Goal: Task Accomplishment & Management: Manage account settings

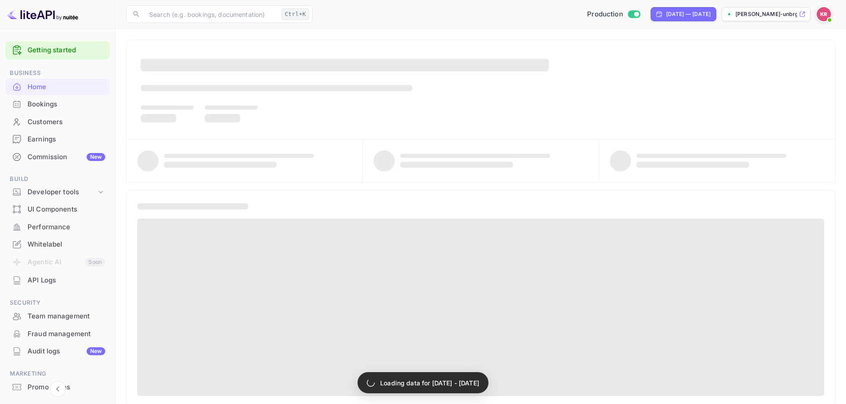
drag, startPoint x: 0, startPoint y: 0, endPoint x: 177, endPoint y: 88, distance: 197.7
click at [73, 103] on div "Bookings" at bounding box center [67, 104] width 78 height 10
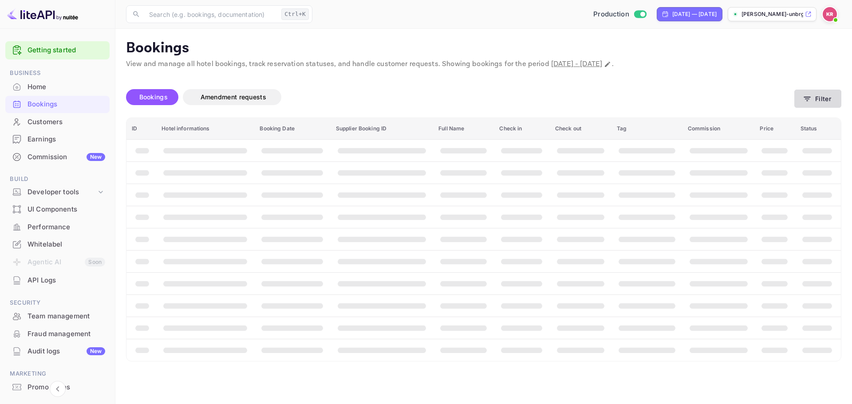
click at [837, 100] on button "Filter" at bounding box center [817, 99] width 47 height 18
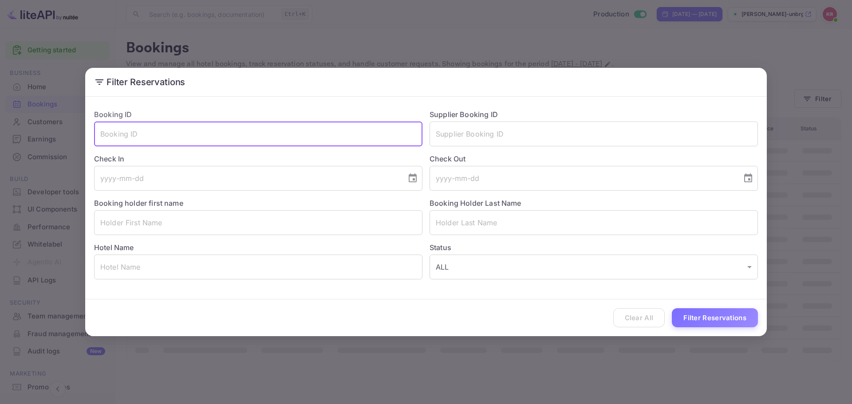
click at [211, 127] on input "text" at bounding box center [258, 134] width 328 height 25
paste input "-EGzfBdKj"
type input "-EGzfBdKj"
click at [715, 312] on button "Filter Reservations" at bounding box center [715, 317] width 86 height 19
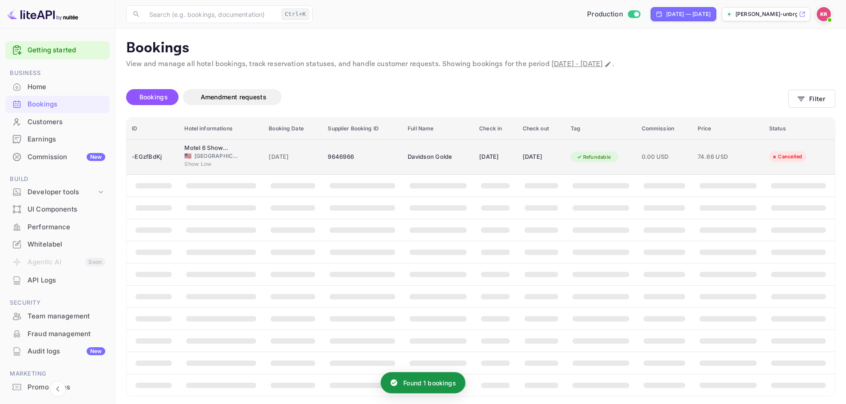
click at [300, 147] on td "25 Sep 2025" at bounding box center [292, 157] width 59 height 36
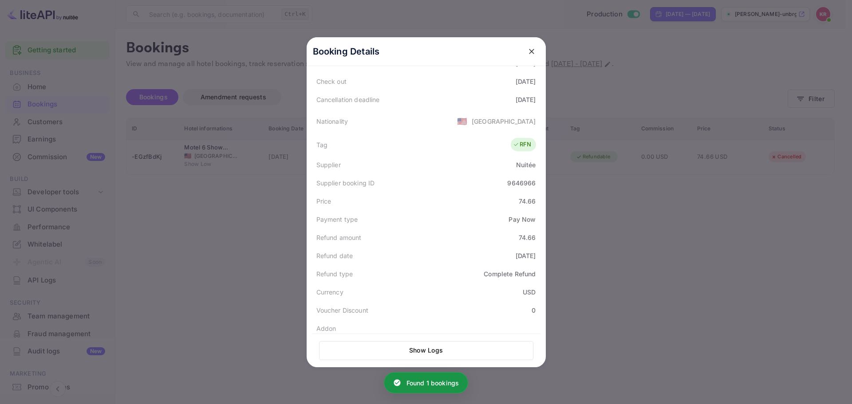
scroll to position [219, 0]
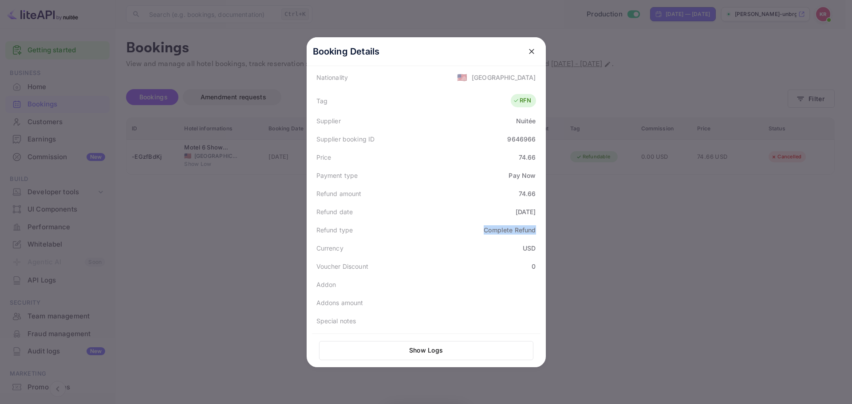
drag, startPoint x: 515, startPoint y: 230, endPoint x: 536, endPoint y: 233, distance: 20.5
click at [536, 233] on div "Refund type Complete Refund" at bounding box center [426, 230] width 229 height 18
drag, startPoint x: 528, startPoint y: 239, endPoint x: 517, endPoint y: 240, distance: 11.1
click at [527, 239] on div "Currency USD" at bounding box center [426, 248] width 229 height 18
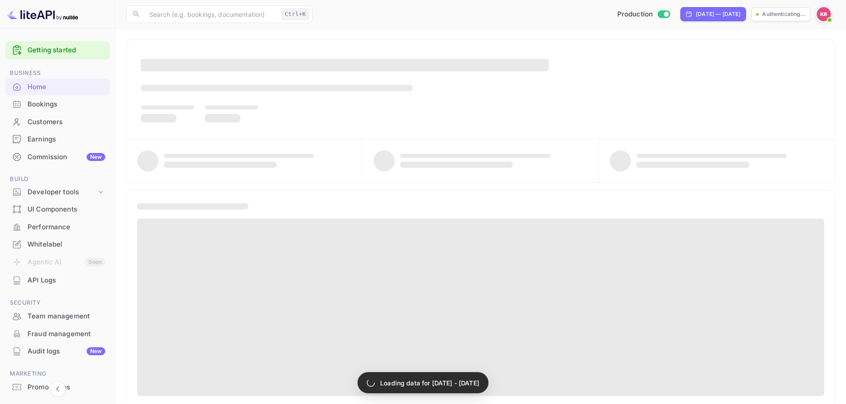
drag, startPoint x: 0, startPoint y: 0, endPoint x: 65, endPoint y: 104, distance: 122.4
click at [65, 104] on div "Bookings" at bounding box center [67, 104] width 78 height 10
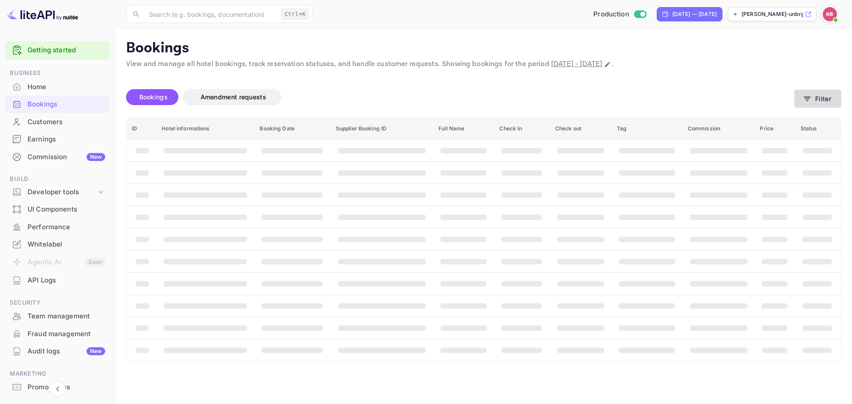
click at [825, 95] on button "Filter" at bounding box center [817, 99] width 47 height 18
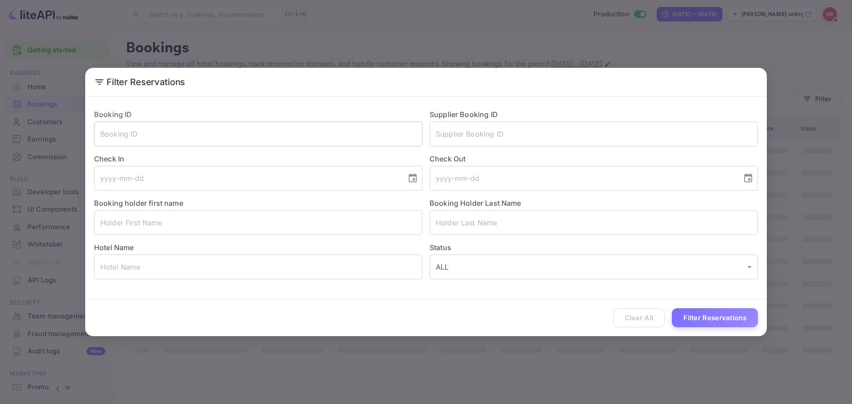
click at [177, 136] on input "text" at bounding box center [258, 134] width 328 height 25
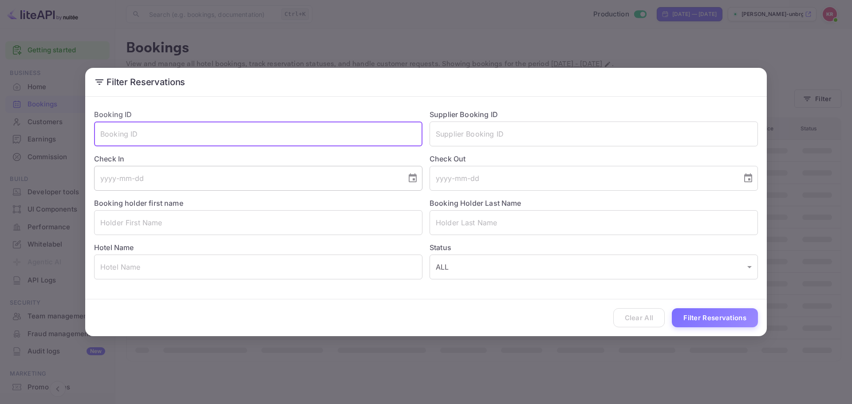
paste input "1xqZOTyrJ"
type input "1xqZOTyrJ"
click at [750, 320] on button "Filter Reservations" at bounding box center [715, 317] width 86 height 19
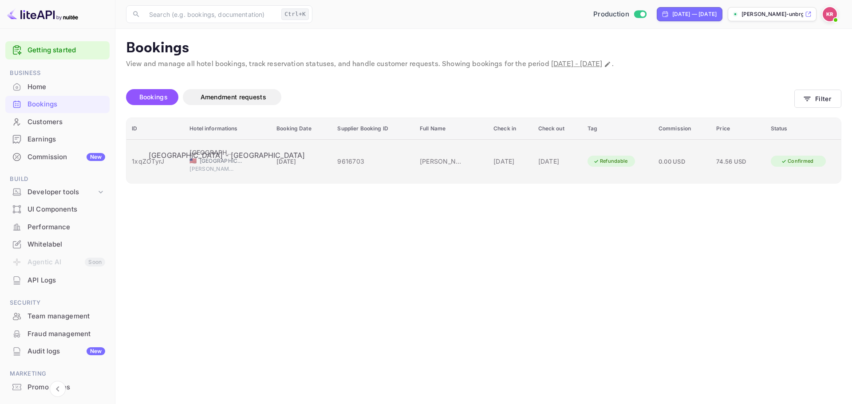
click at [203, 152] on div "[GEOGRAPHIC_DATA] [GEOGRAPHIC_DATA] - [GEOGRAPHIC_DATA] 🇺🇸 [GEOGRAPHIC_DATA] [P…" at bounding box center [228, 162] width 76 height 28
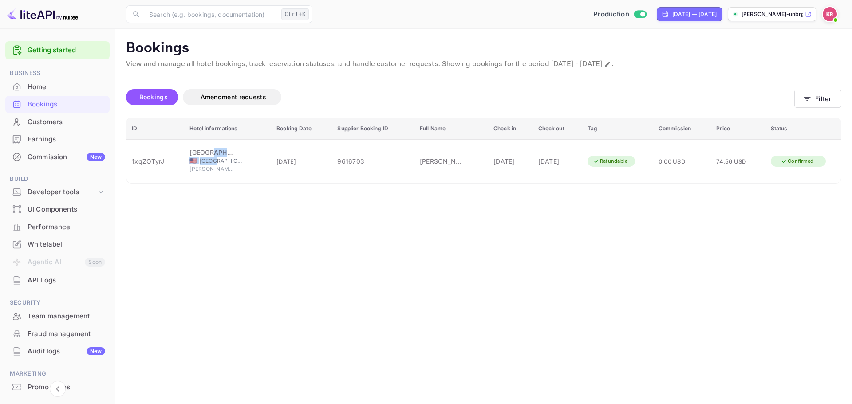
scroll to position [44, 0]
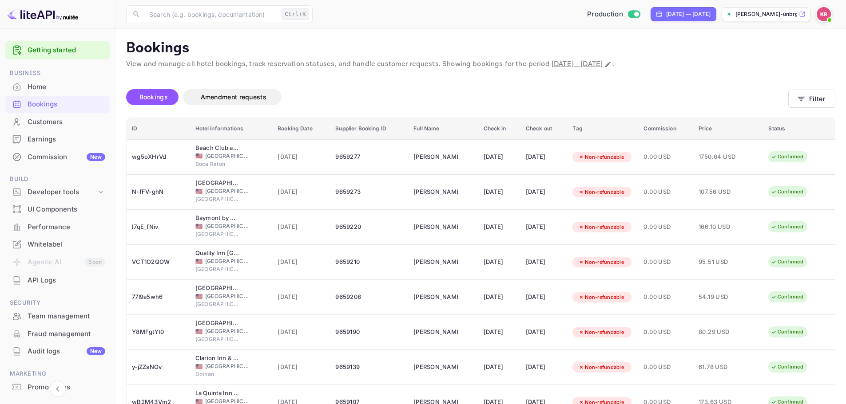
click at [82, 119] on div "Customers" at bounding box center [67, 122] width 78 height 10
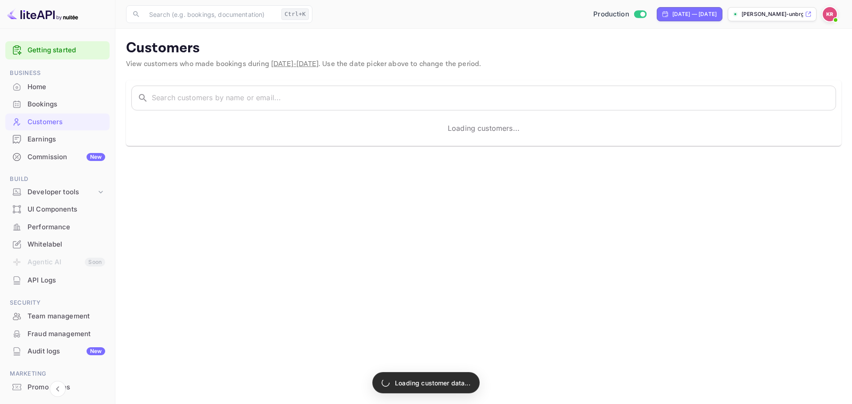
click at [62, 102] on div "Bookings" at bounding box center [67, 104] width 78 height 10
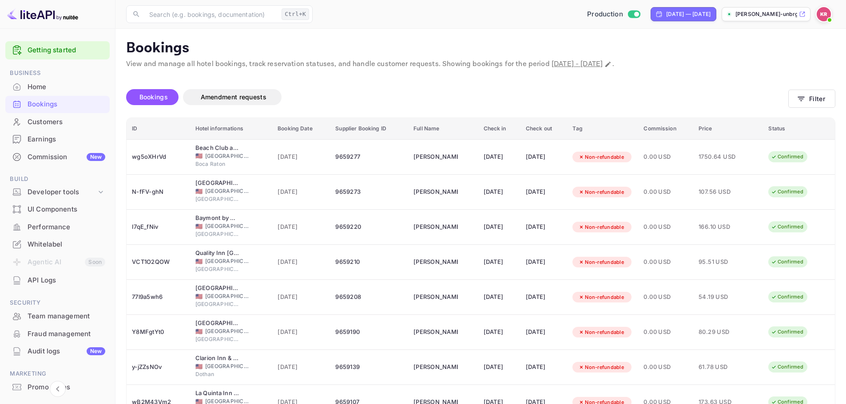
click at [127, 119] on div "ID Hotel informations Booking Date Supplier Booking ID Full Name Check in Check…" at bounding box center [480, 304] width 709 height 373
click at [154, 101] on span "Bookings" at bounding box center [153, 97] width 37 height 11
click at [832, 96] on button "Filter" at bounding box center [811, 99] width 47 height 18
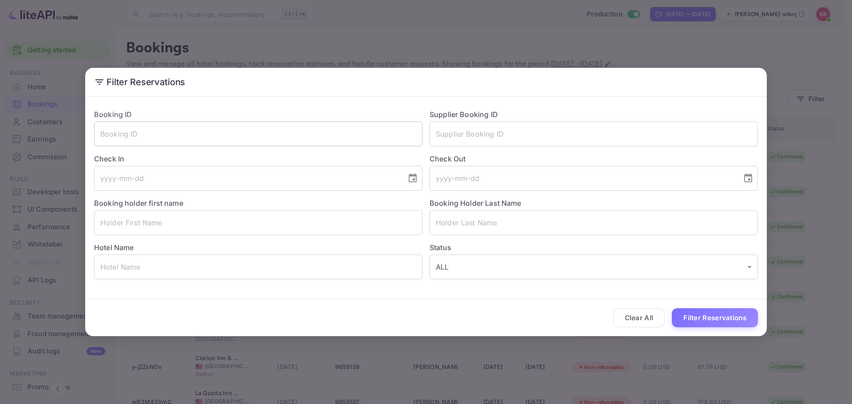
click at [234, 137] on input "text" at bounding box center [258, 134] width 328 height 25
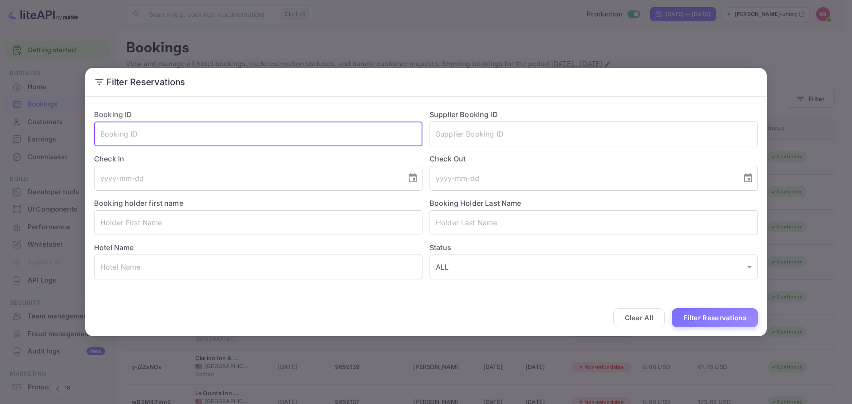
paste input "1xqZOTyrJ"
type input "1xqZOTyrJ"
click at [703, 314] on button "Filter Reservations" at bounding box center [715, 317] width 86 height 19
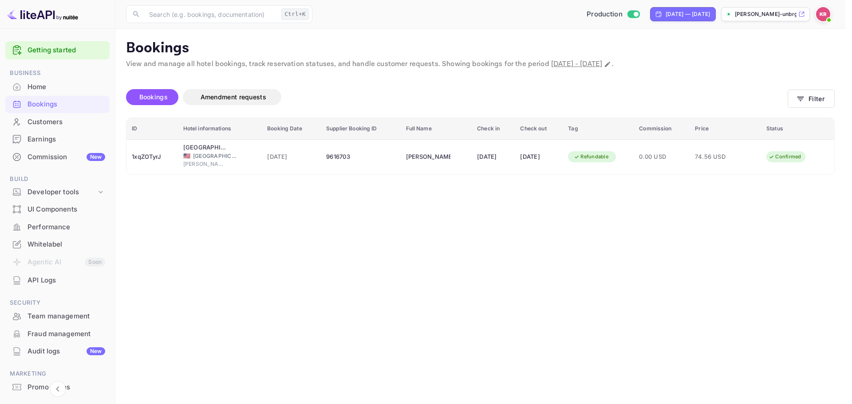
click at [292, 138] on input "1xqZOTyrJ" at bounding box center [258, 134] width 328 height 25
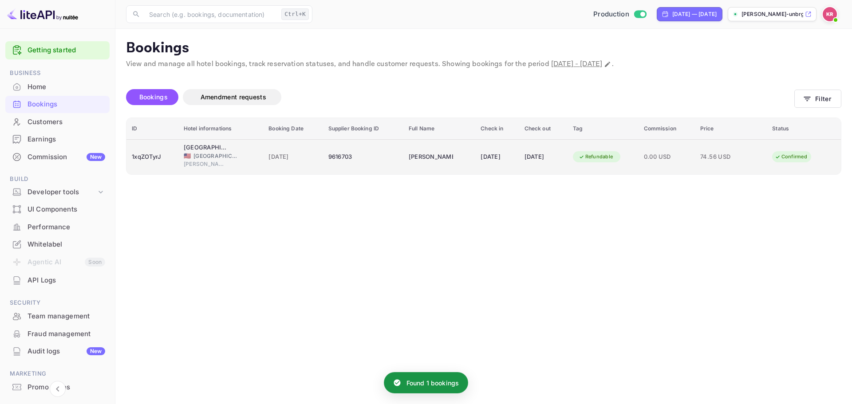
click at [287, 163] on div "[DATE]" at bounding box center [293, 157] width 49 height 14
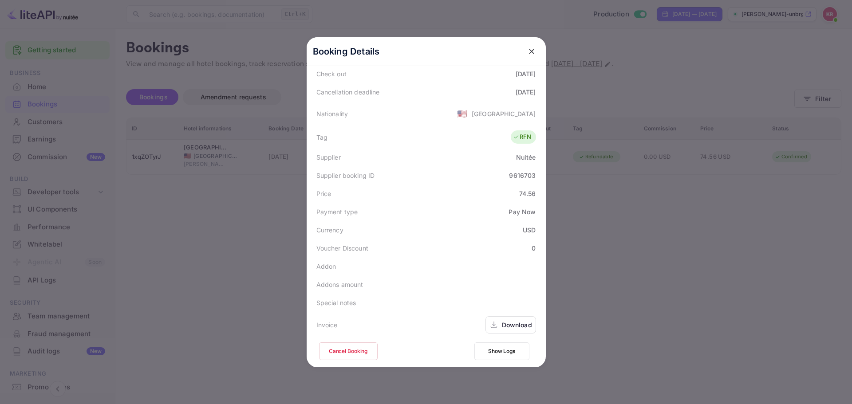
scroll to position [215, 0]
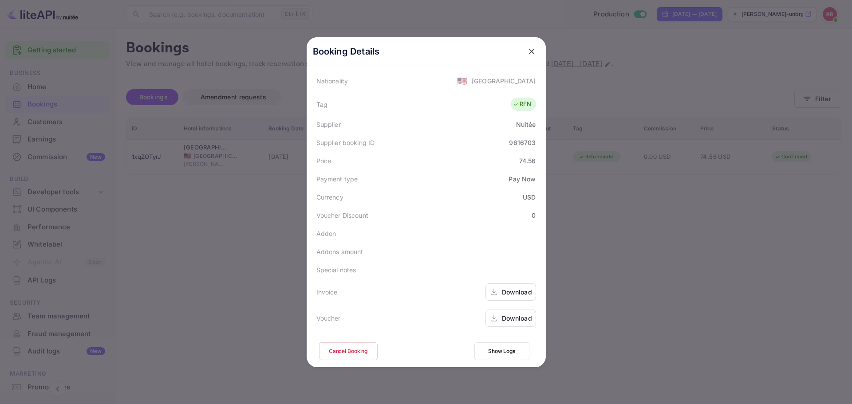
click at [350, 344] on button "Cancel Booking" at bounding box center [348, 352] width 59 height 18
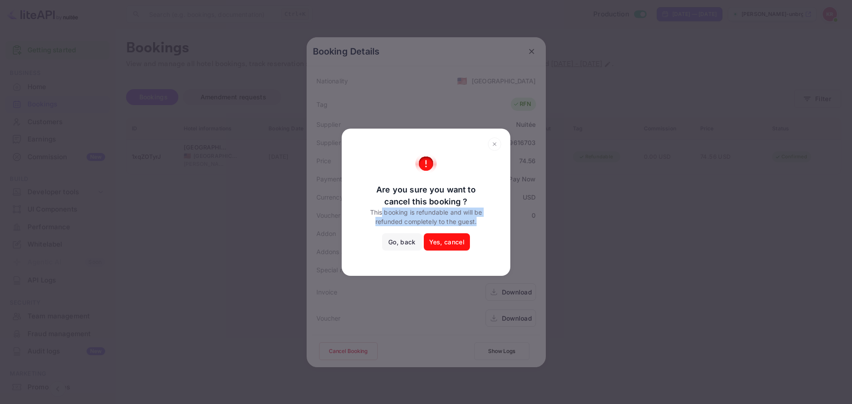
drag, startPoint x: 392, startPoint y: 214, endPoint x: 506, endPoint y: 223, distance: 113.6
click at [506, 223] on div "Are you sure you want to cancel this booking ? This booking is refundable and w…" at bounding box center [426, 206] width 169 height 107
click at [504, 223] on div "Are you sure you want to cancel this booking ? This booking is refundable and w…" at bounding box center [426, 206] width 169 height 107
click at [458, 246] on button "Yes, cancel" at bounding box center [447, 242] width 46 height 18
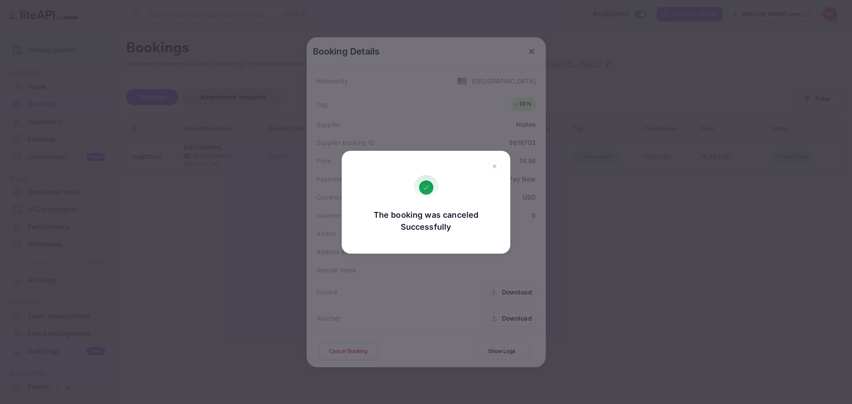
click at [712, 212] on div "The booking was canceled Successfully Go, back Yes, cancel" at bounding box center [426, 202] width 852 height 404
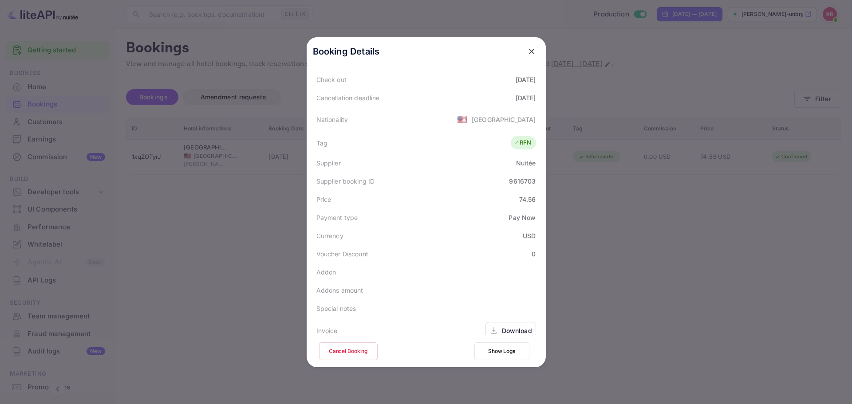
scroll to position [82, 0]
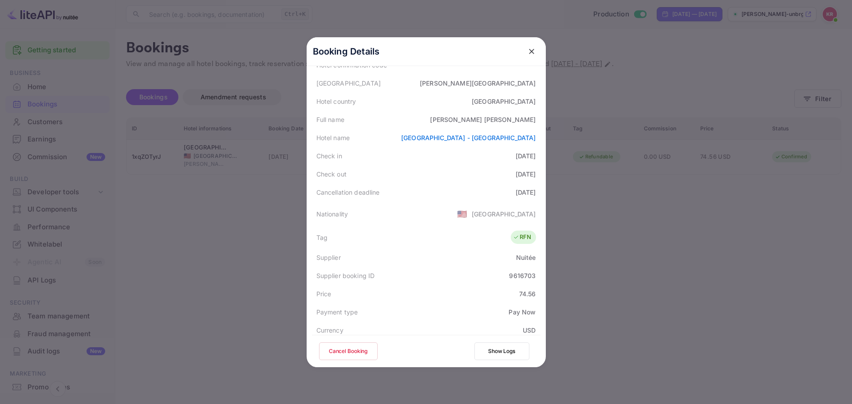
drag, startPoint x: 531, startPoint y: 54, endPoint x: 415, endPoint y: 45, distance: 116.6
click at [531, 54] on icon "close" at bounding box center [531, 51] width 9 height 9
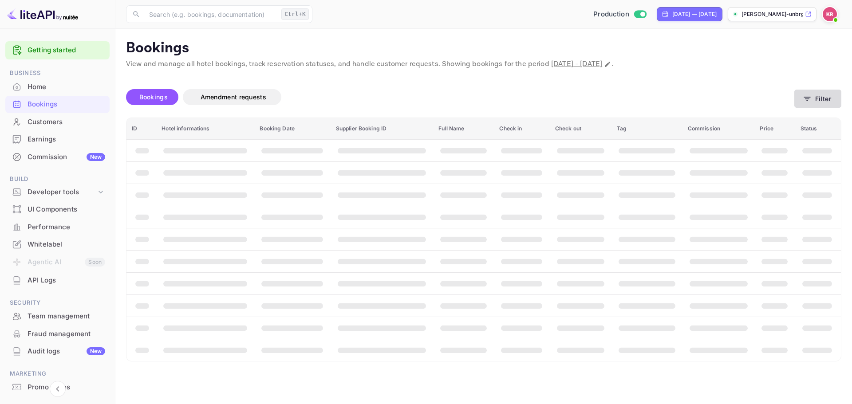
click at [816, 100] on button "Filter" at bounding box center [817, 99] width 47 height 18
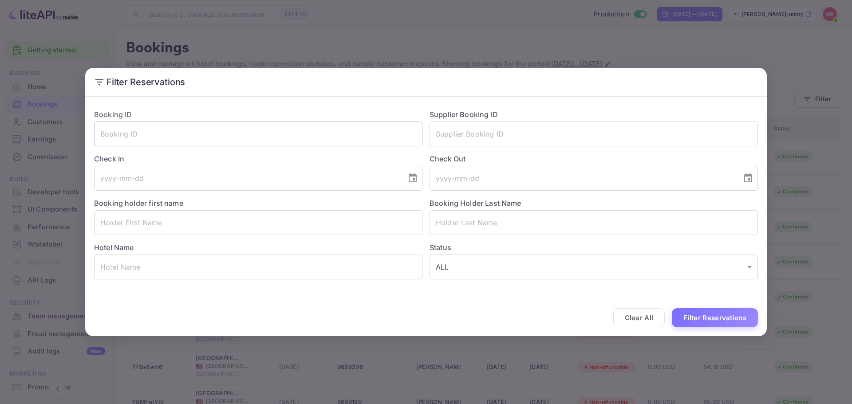
click at [165, 127] on input "text" at bounding box center [258, 134] width 328 height 25
paste input "1xqZOTyrJ"
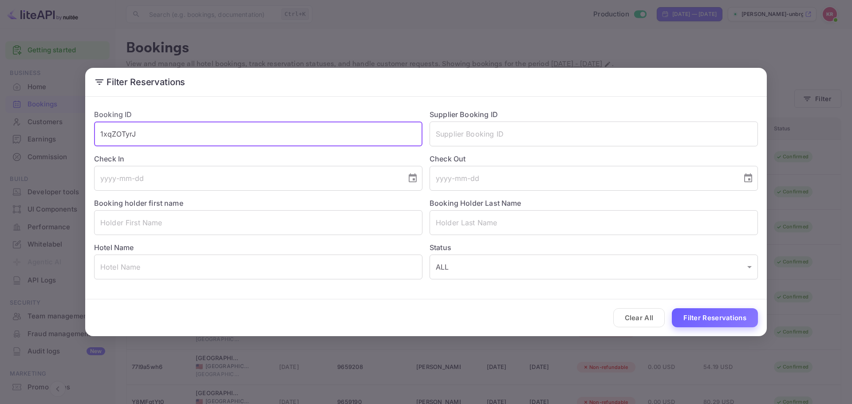
type input "1xqZOTyrJ"
click at [742, 312] on button "Filter Reservations" at bounding box center [715, 317] width 86 height 19
